Goal: Task Accomplishment & Management: Use online tool/utility

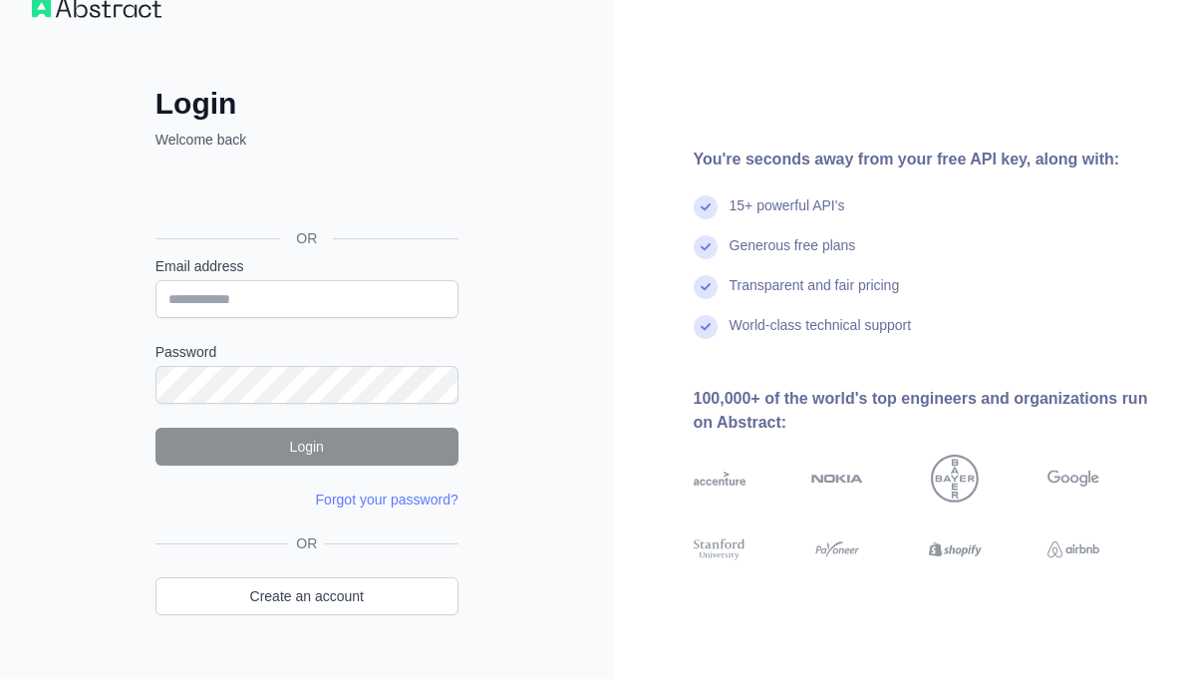
scroll to position [82, 0]
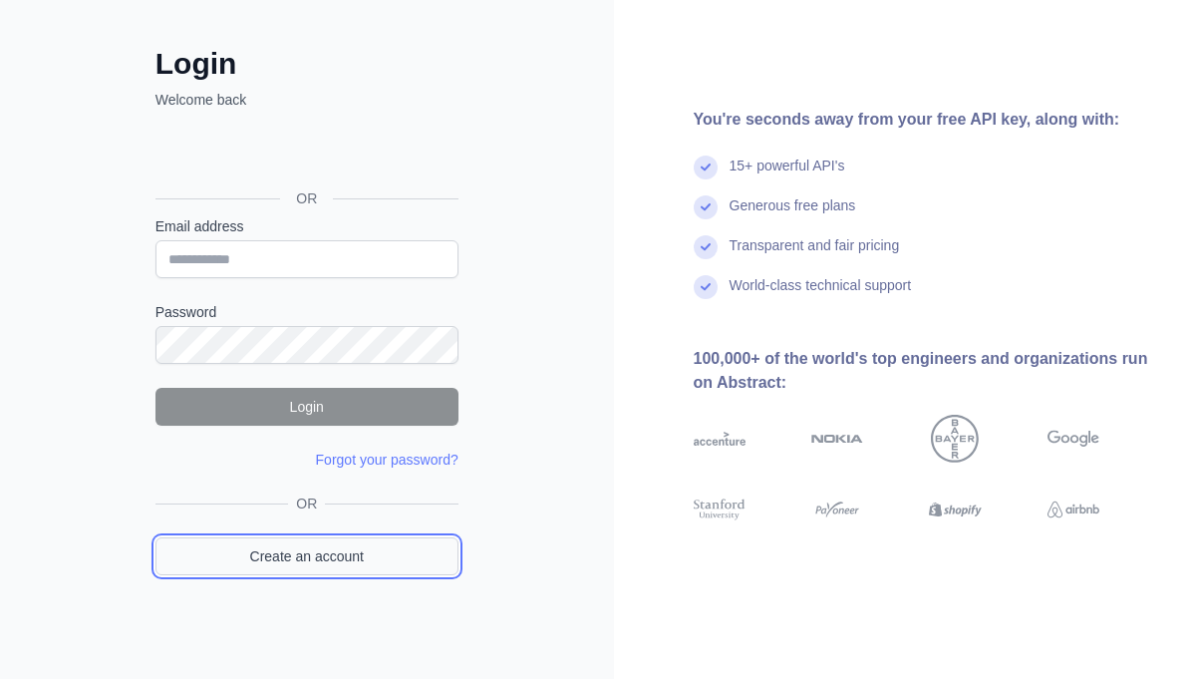
click at [364, 555] on link "Create an account" at bounding box center [306, 556] width 303 height 38
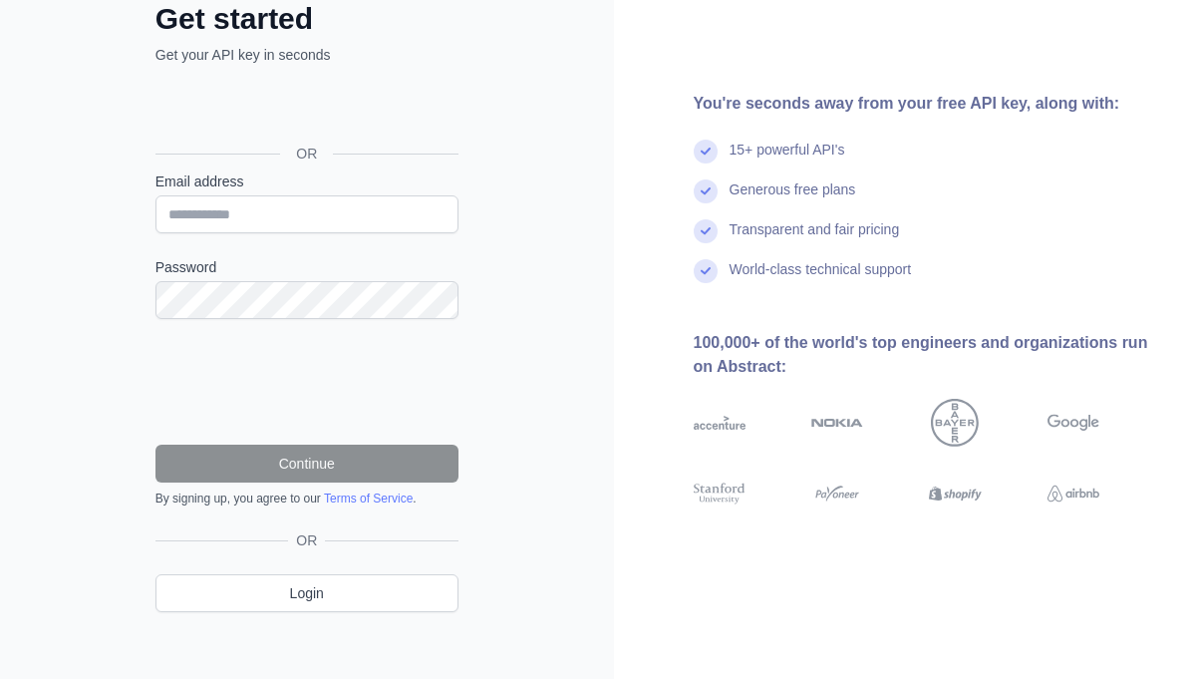
scroll to position [139, 0]
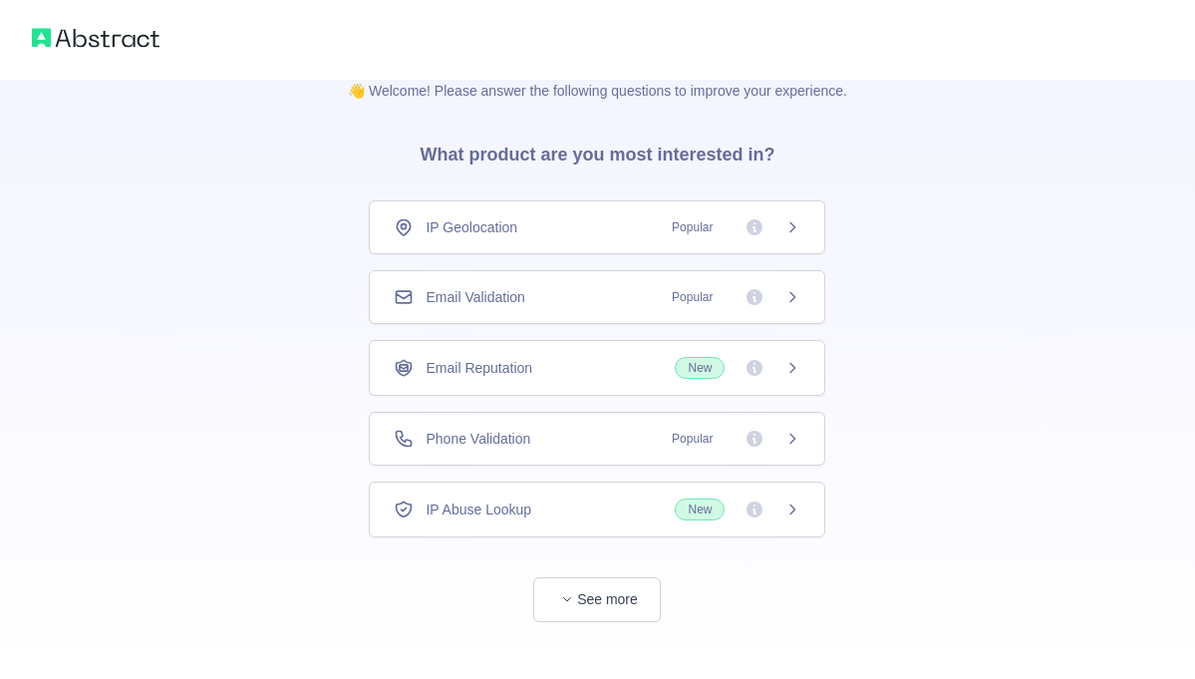
scroll to position [54, 0]
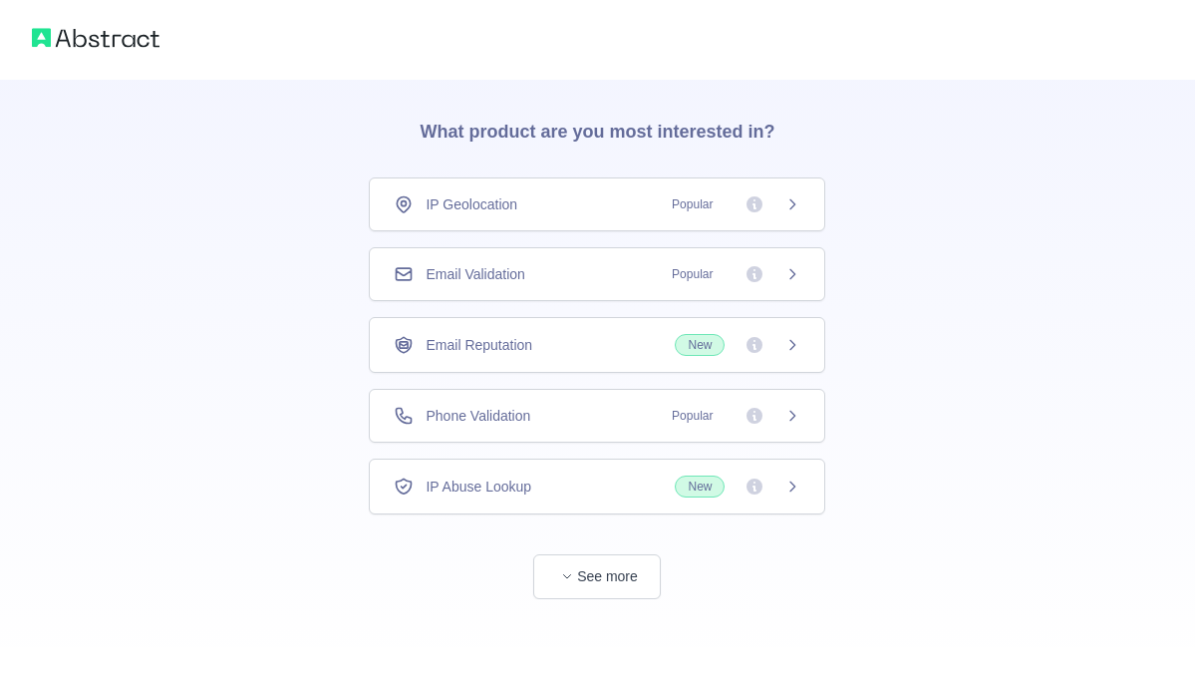
click at [504, 215] on div "IP Geolocation Popular" at bounding box center [597, 204] width 456 height 54
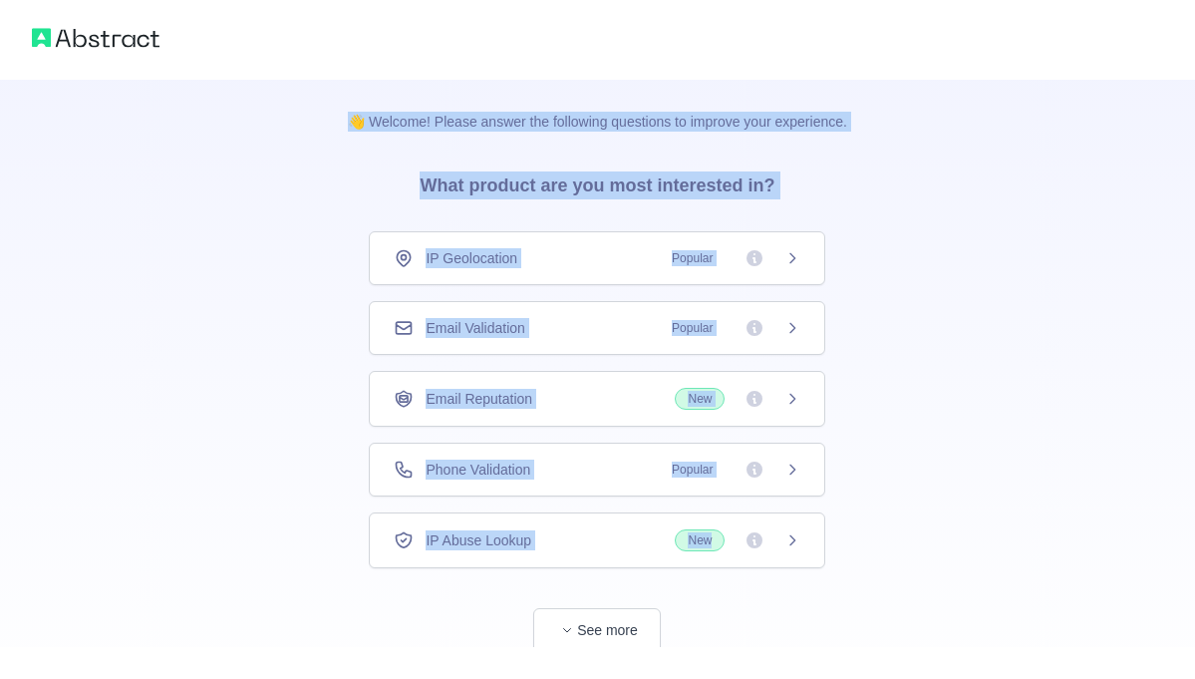
drag, startPoint x: 333, startPoint y: 110, endPoint x: 755, endPoint y: 563, distance: 619.7
click at [755, 563] on div "👋 Welcome! Please answer the following questions to improve your experience. Wh…" at bounding box center [597, 366] width 563 height 573
click at [338, 120] on p "👋 Welcome! Please answer the following questions to improve your experience." at bounding box center [597, 106] width 563 height 52
drag, startPoint x: 327, startPoint y: 117, endPoint x: 624, endPoint y: 634, distance: 596.4
click at [634, 649] on div "👋 Welcome! Please answer the following questions to improve your experience. Wh…" at bounding box center [597, 339] width 1195 height 679
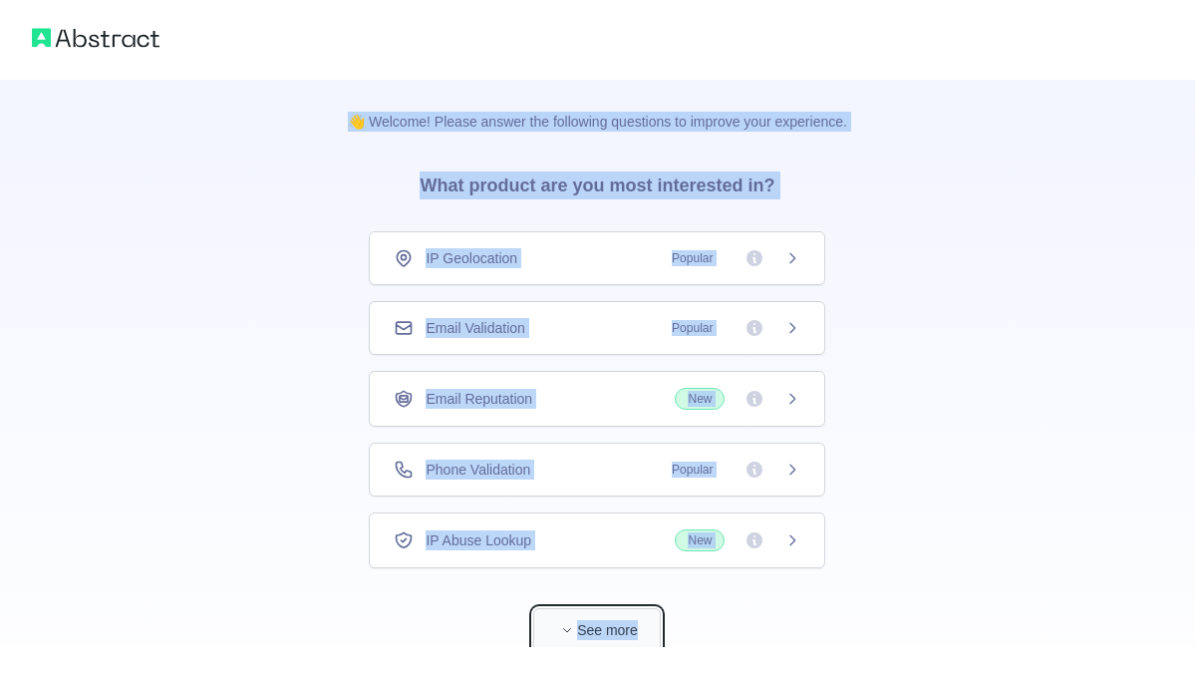
copy div "👋 Welcome! Please answer the following questions to improve your experience. Wh…"
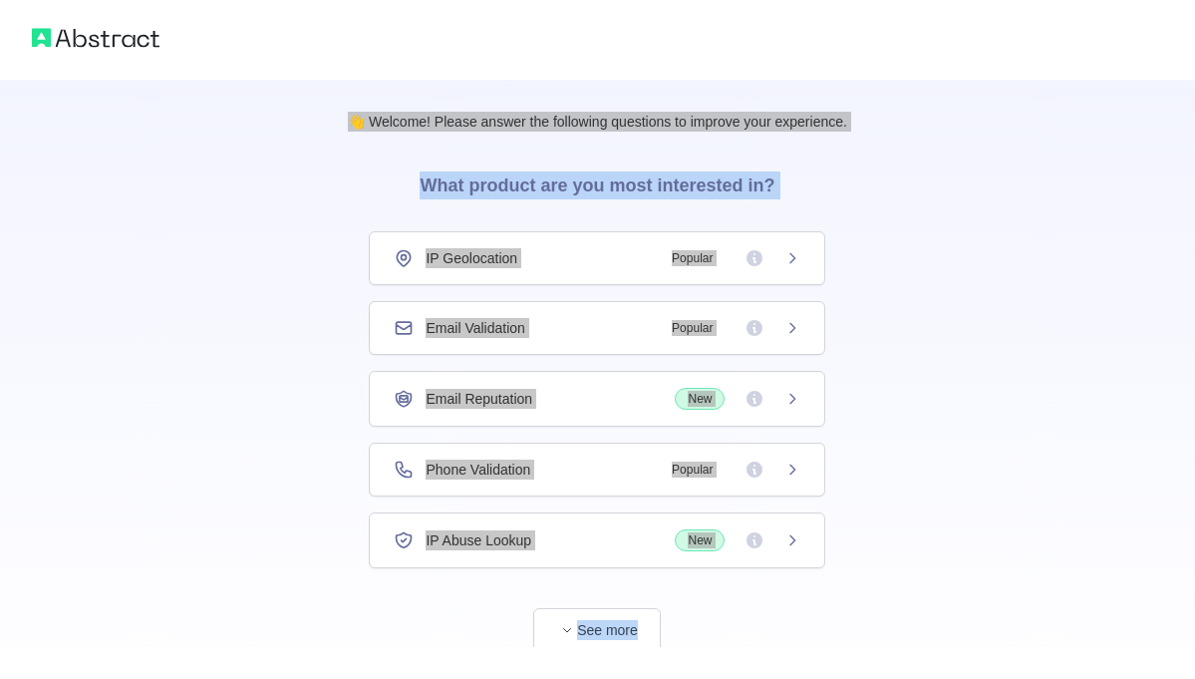
click at [1022, 355] on div "👋 Welcome! Please answer the following questions to improve your experience. Wh…" at bounding box center [597, 366] width 1195 height 732
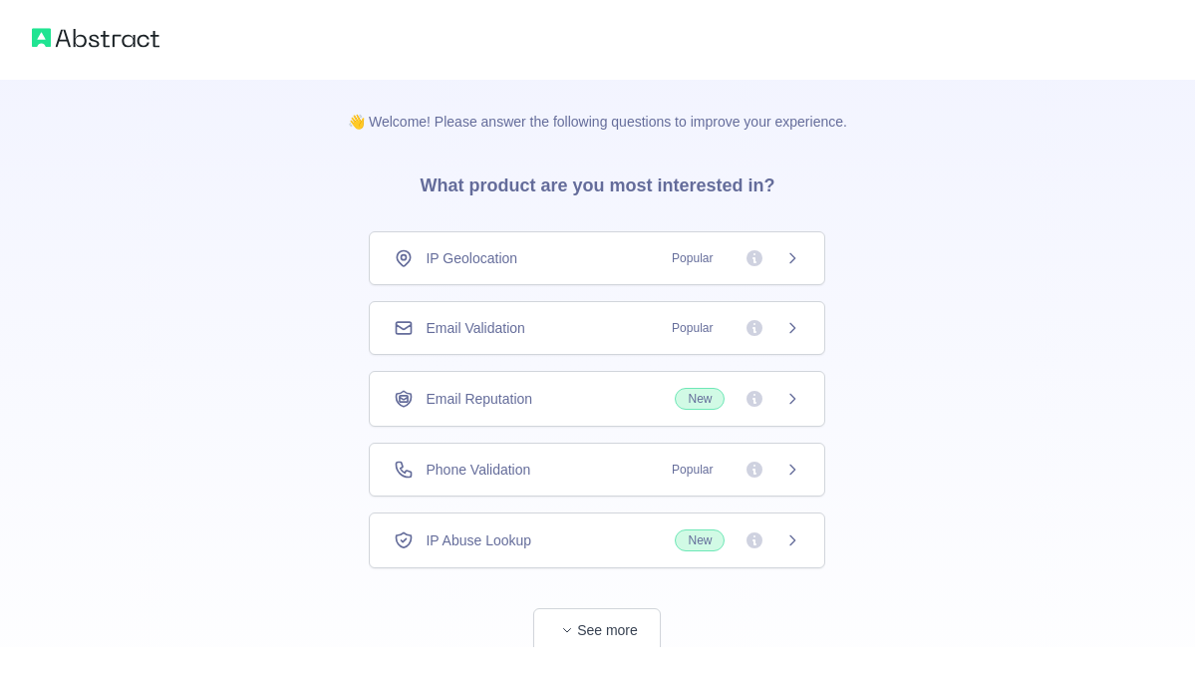
click at [492, 472] on span "Phone Validation" at bounding box center [477, 469] width 105 height 20
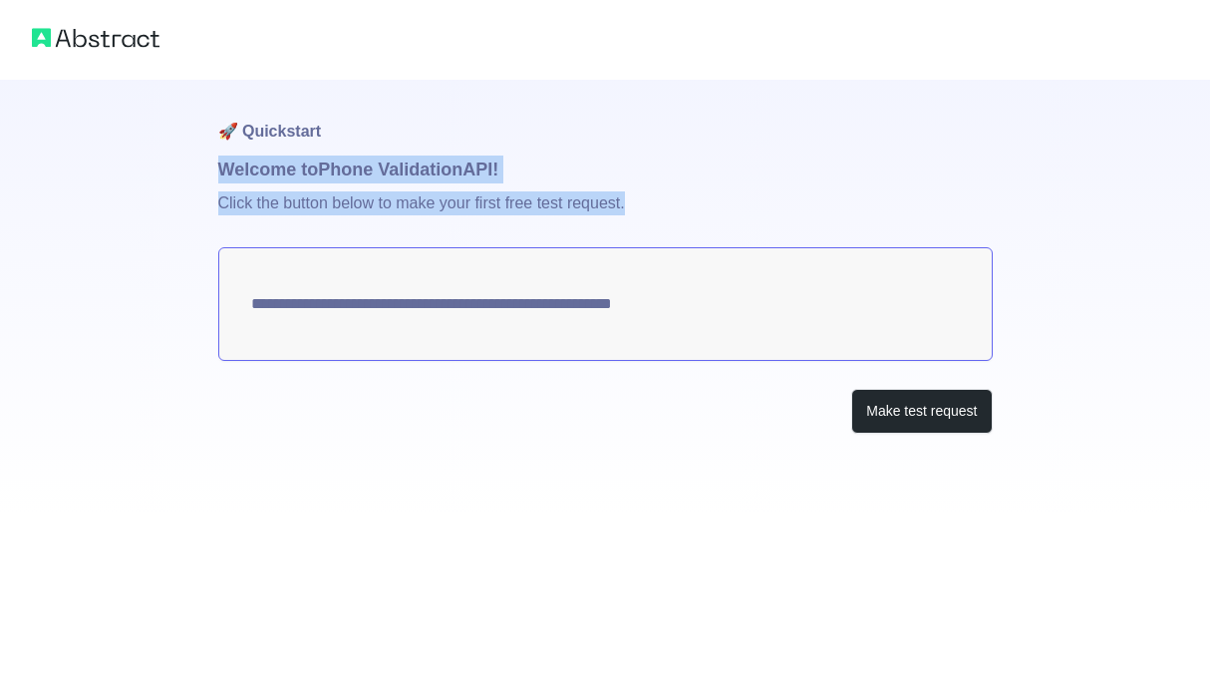
drag, startPoint x: 206, startPoint y: 174, endPoint x: 650, endPoint y: 320, distance: 466.7
click at [650, 320] on div "**********" at bounding box center [605, 256] width 1210 height 513
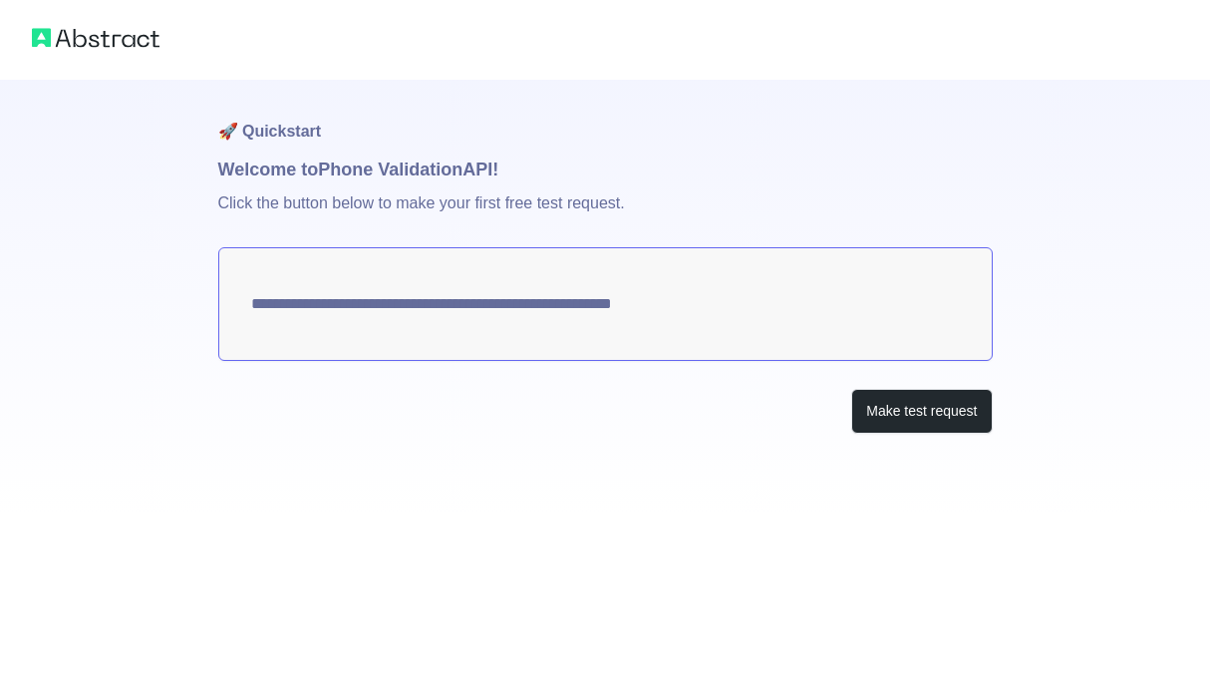
click at [546, 443] on div "**********" at bounding box center [605, 296] width 774 height 433
click at [906, 416] on button "Make test request" at bounding box center [921, 411] width 141 height 45
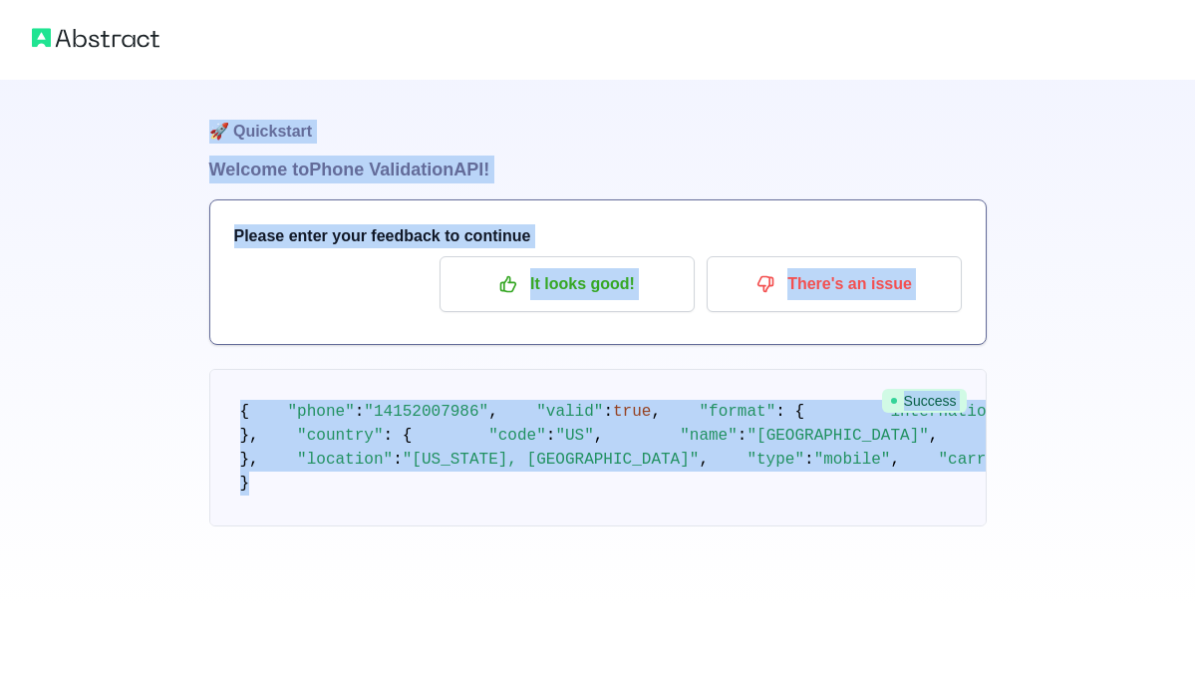
scroll to position [214, 0]
drag, startPoint x: 272, startPoint y: 191, endPoint x: 570, endPoint y: 626, distance: 526.8
click at [570, 606] on div "🚀 Quickstart Welcome to Phone Validation API! Please enter your feedback to con…" at bounding box center [597, 303] width 1195 height 606
copy div "🚀 Quickstart Welcome to Phone Validation API! Please enter your feedback to con…"
click at [808, 377] on pre "{ "phone" : "[PHONE_NUMBER]" , "valid" : true , "format" : { "international" : …" at bounding box center [597, 447] width 777 height 157
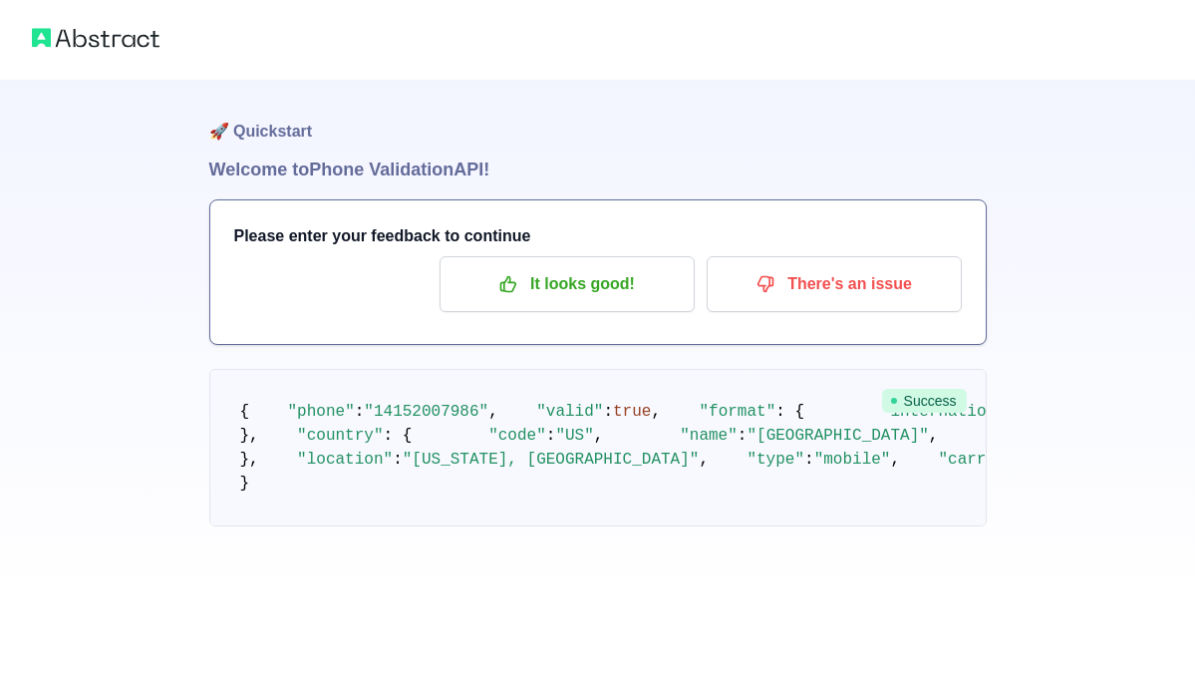
scroll to position [0, 0]
click at [604, 297] on p "It looks good!" at bounding box center [566, 284] width 225 height 34
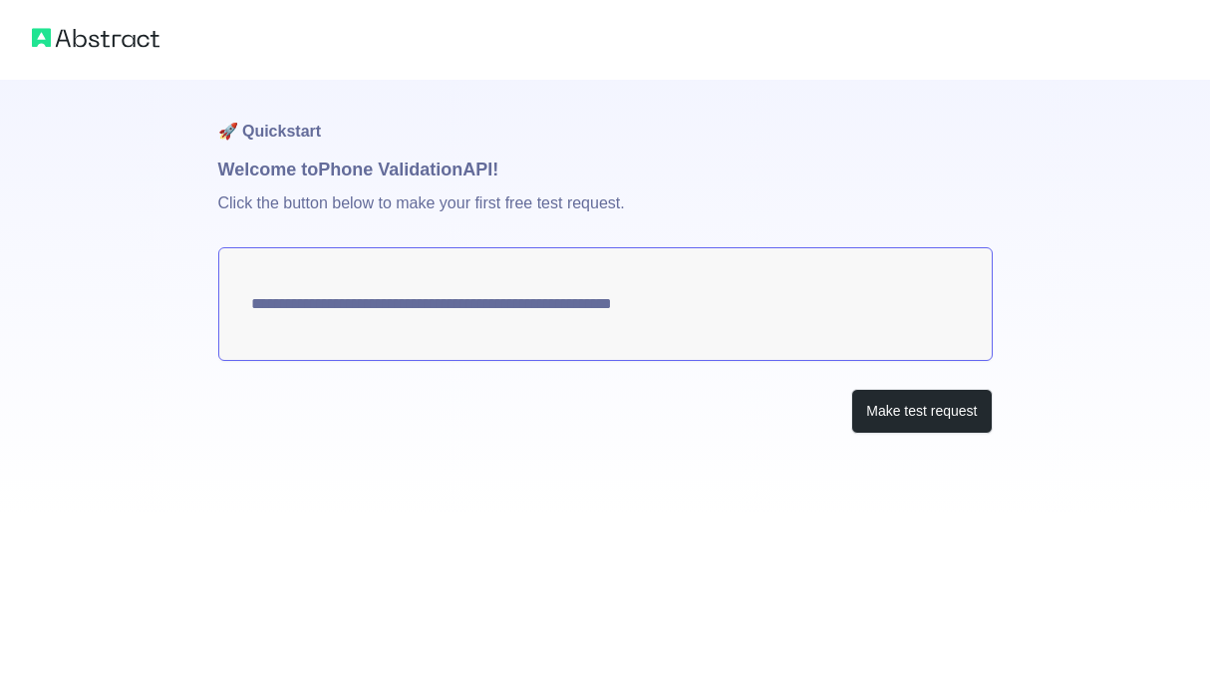
click at [434, 326] on textarea "**********" at bounding box center [605, 304] width 774 height 114
click at [886, 408] on button "Make test request" at bounding box center [921, 411] width 141 height 45
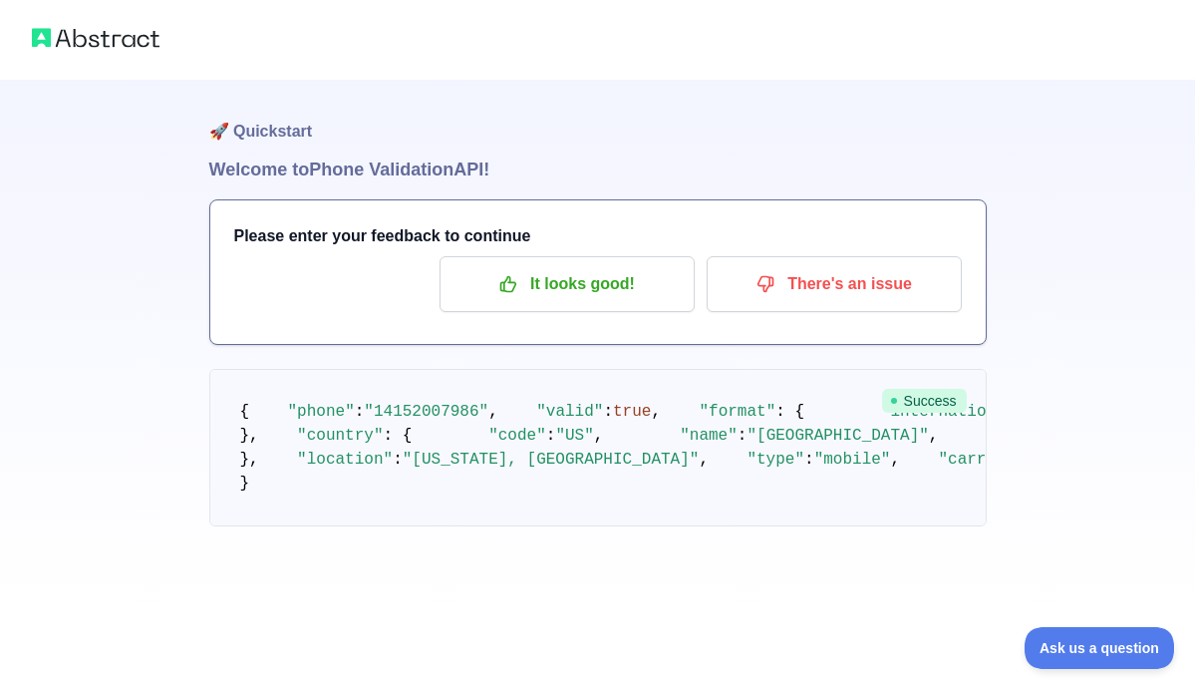
scroll to position [214, 0]
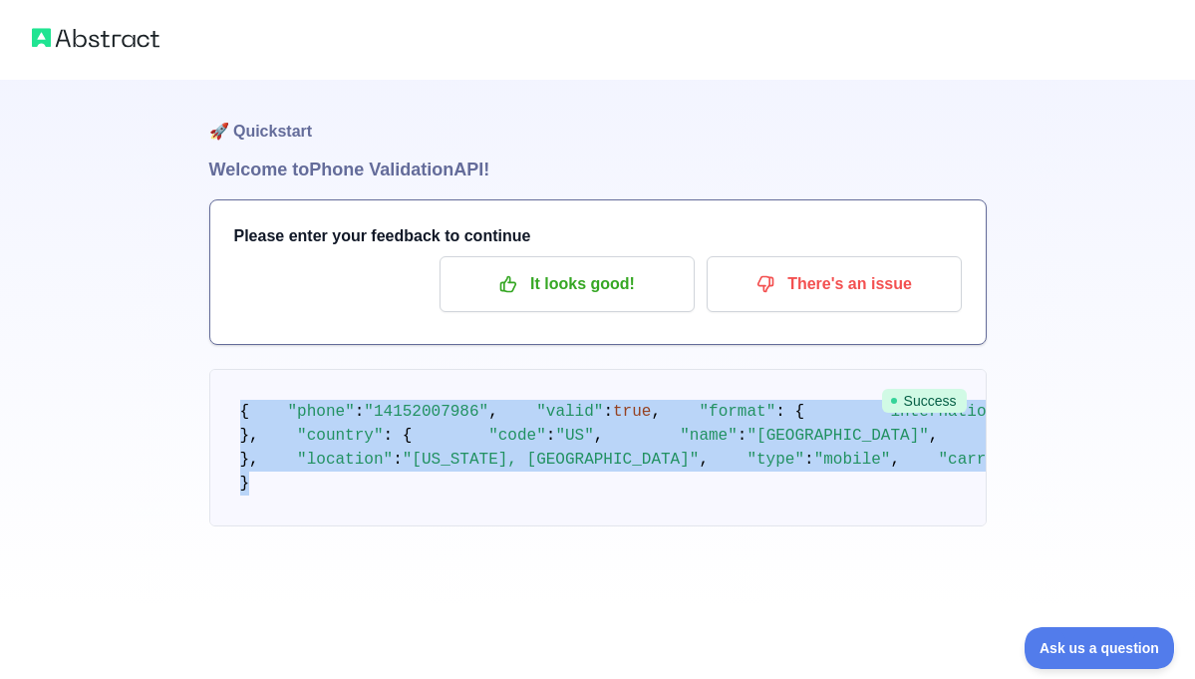
drag, startPoint x: 238, startPoint y: 197, endPoint x: 588, endPoint y: 546, distance: 493.9
click at [588, 526] on pre "{ "phone" : "[PHONE_NUMBER]" , "valid" : true , "format" : { "international" : …" at bounding box center [597, 447] width 777 height 157
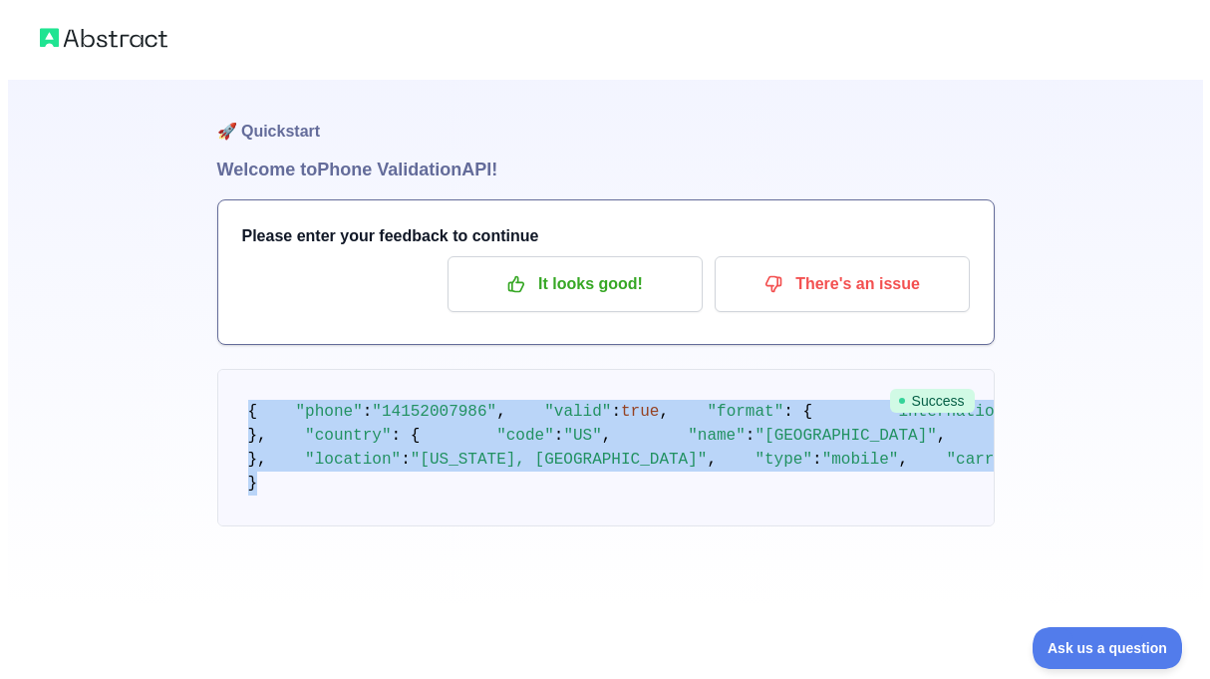
scroll to position [0, 0]
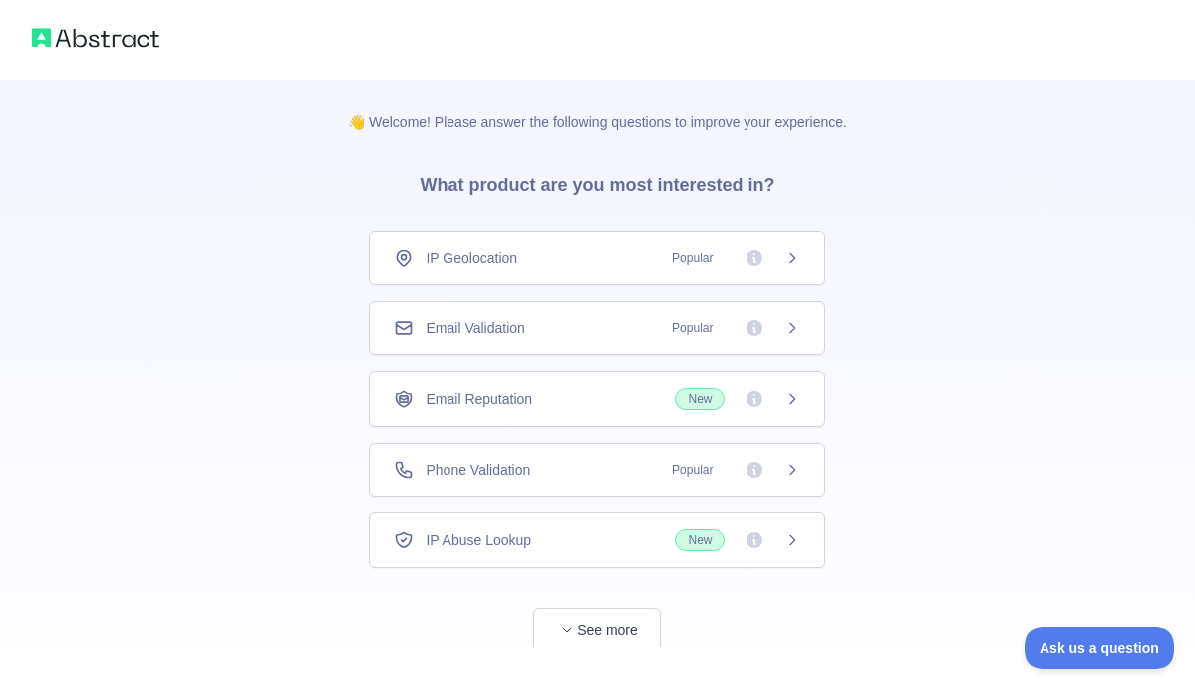
click at [509, 472] on span "Phone Validation" at bounding box center [477, 469] width 105 height 20
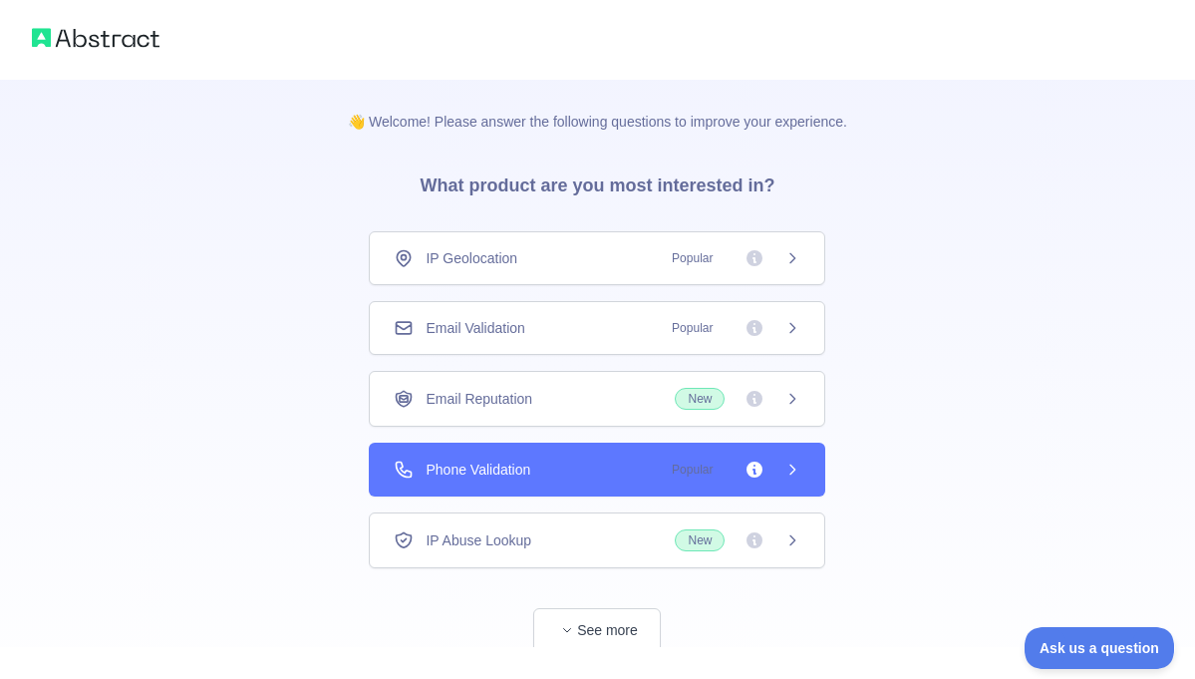
click at [509, 472] on span "Phone Validation" at bounding box center [477, 469] width 105 height 20
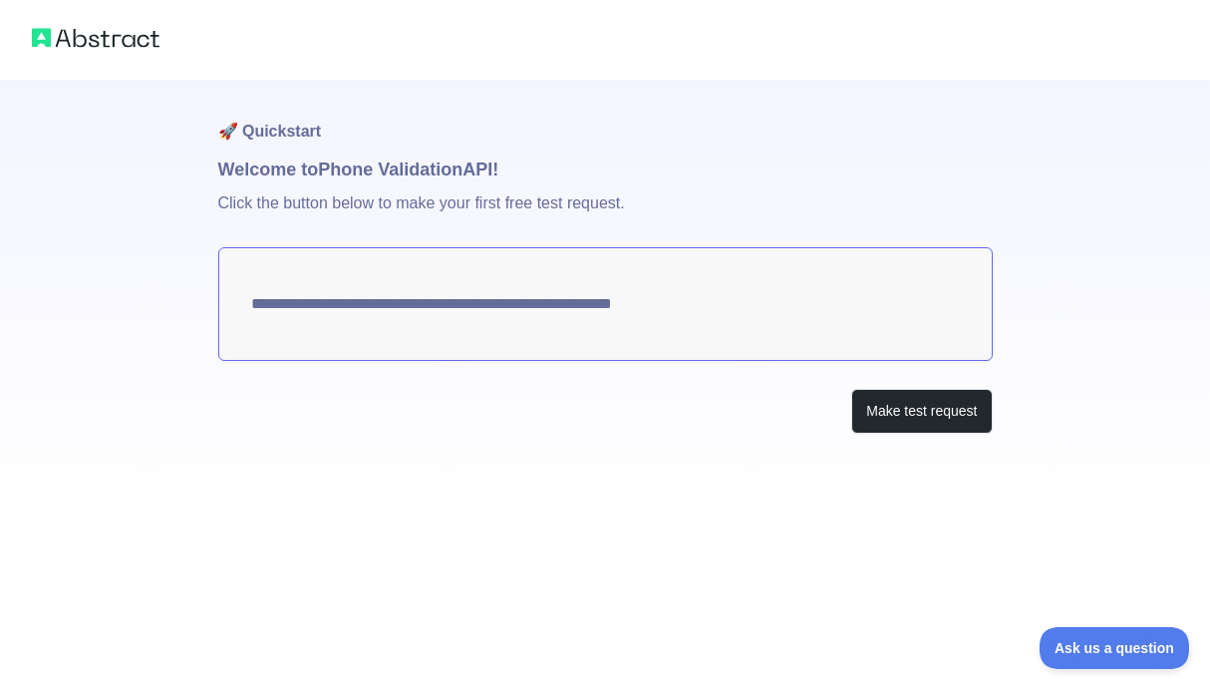
drag, startPoint x: 254, startPoint y: 298, endPoint x: 786, endPoint y: 444, distance: 551.9
click at [572, 316] on textarea "**********" at bounding box center [605, 304] width 774 height 114
click at [1092, 649] on span "Ask us a question" at bounding box center [1103, 645] width 149 height 14
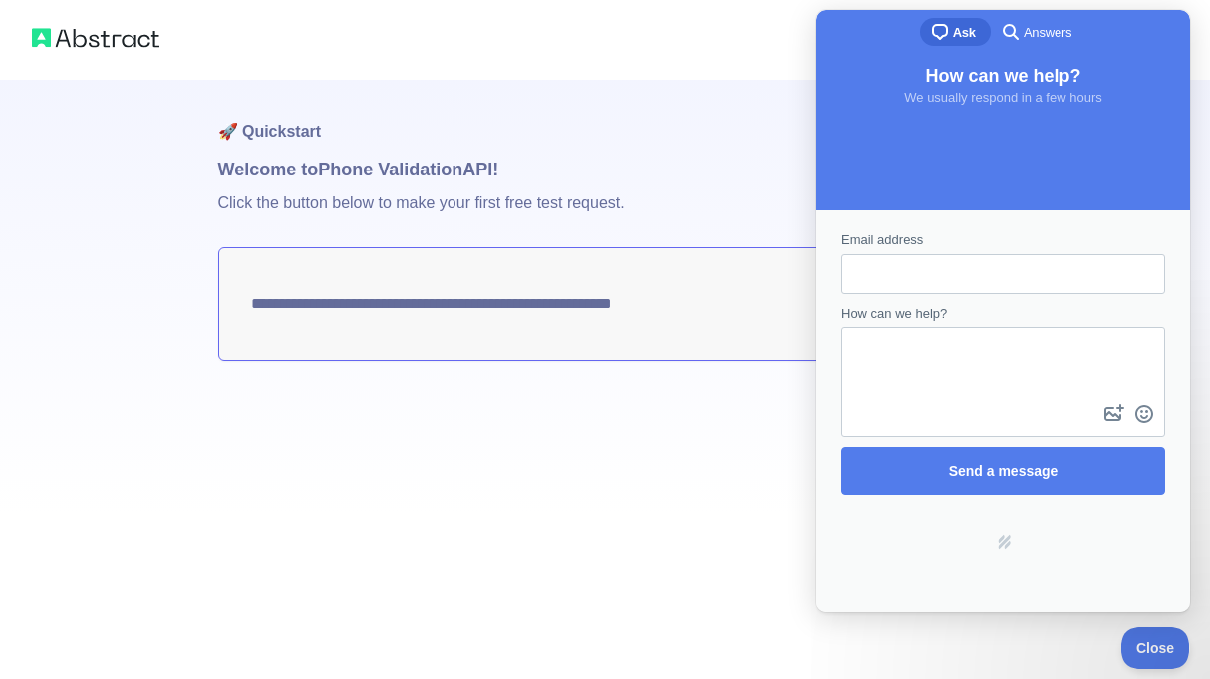
click at [766, 365] on div "**********" at bounding box center [605, 296] width 774 height 433
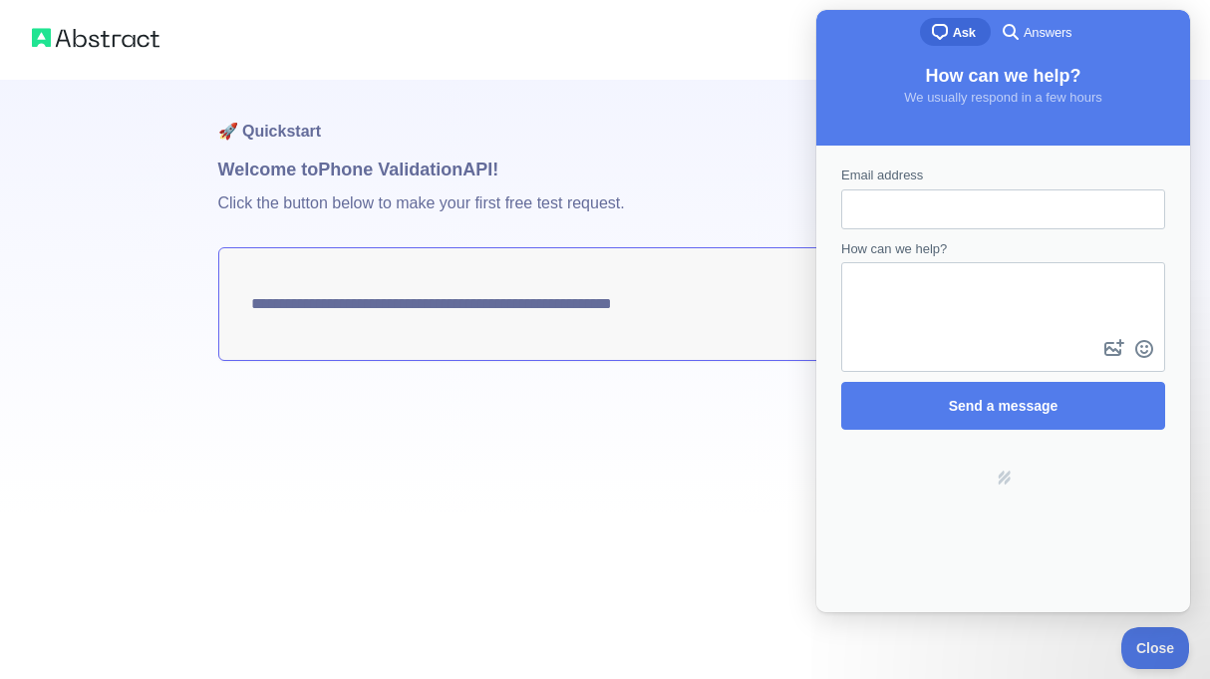
click at [616, 561] on div "**********" at bounding box center [605, 339] width 1210 height 679
click at [1153, 644] on span "Close" at bounding box center [1150, 645] width 68 height 14
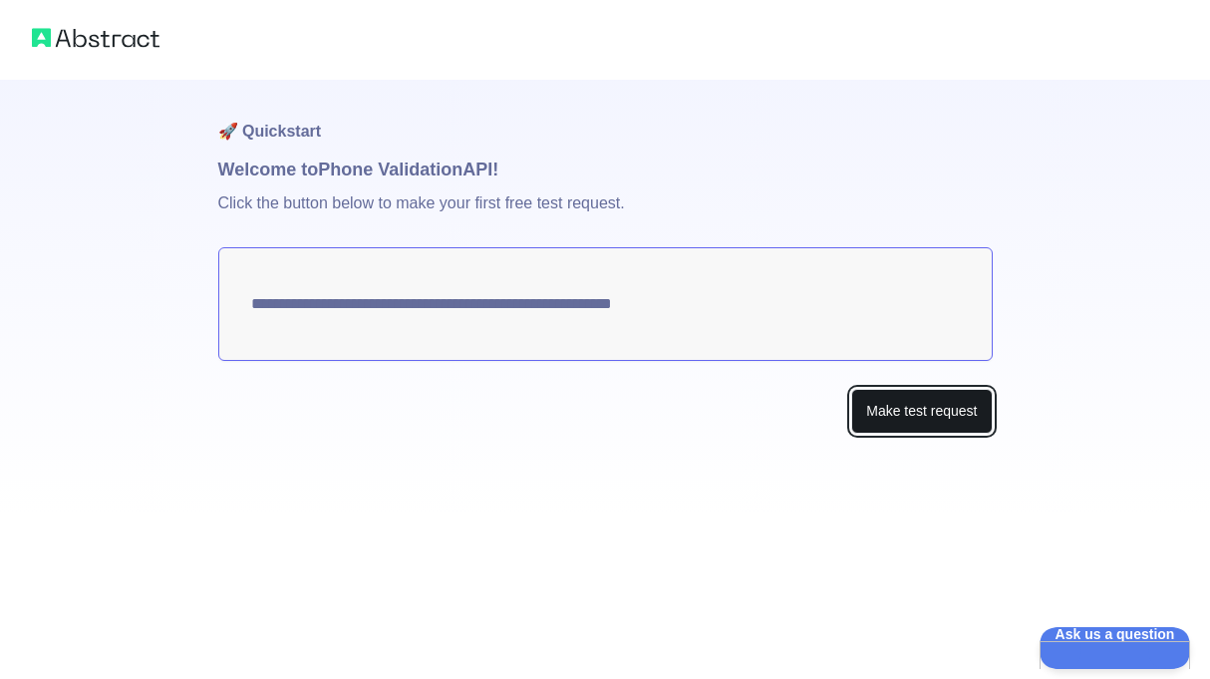
click at [913, 407] on button "Make test request" at bounding box center [921, 411] width 141 height 45
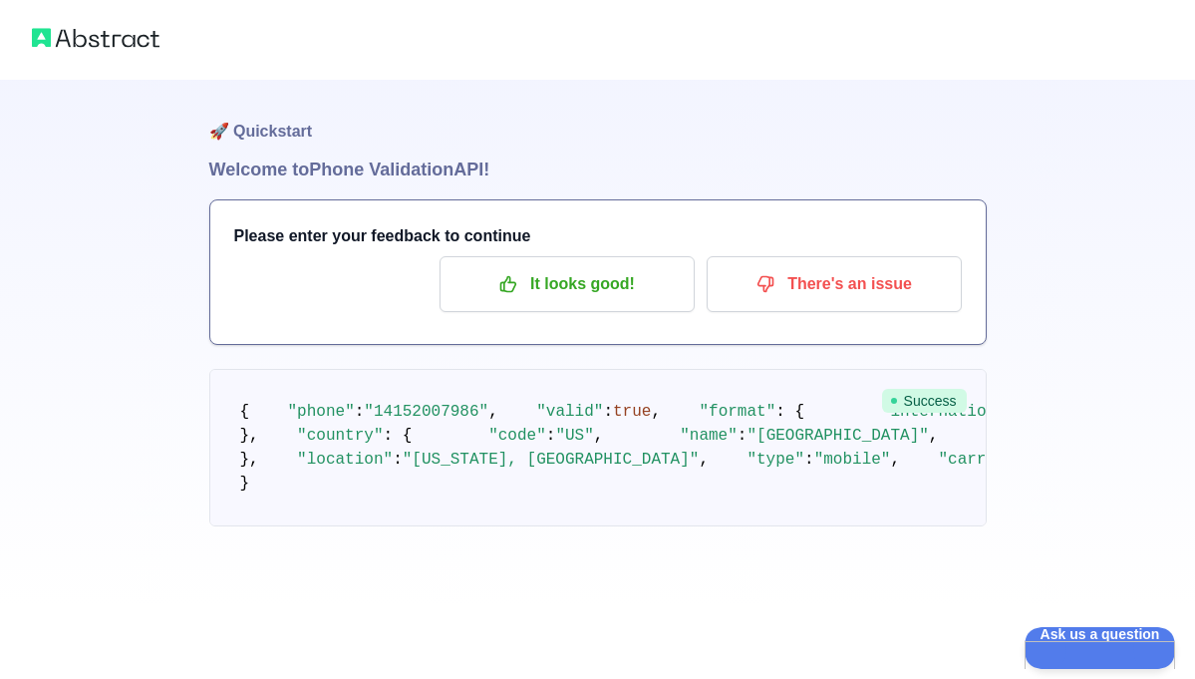
scroll to position [95, 0]
